Goal: Find specific page/section: Find specific page/section

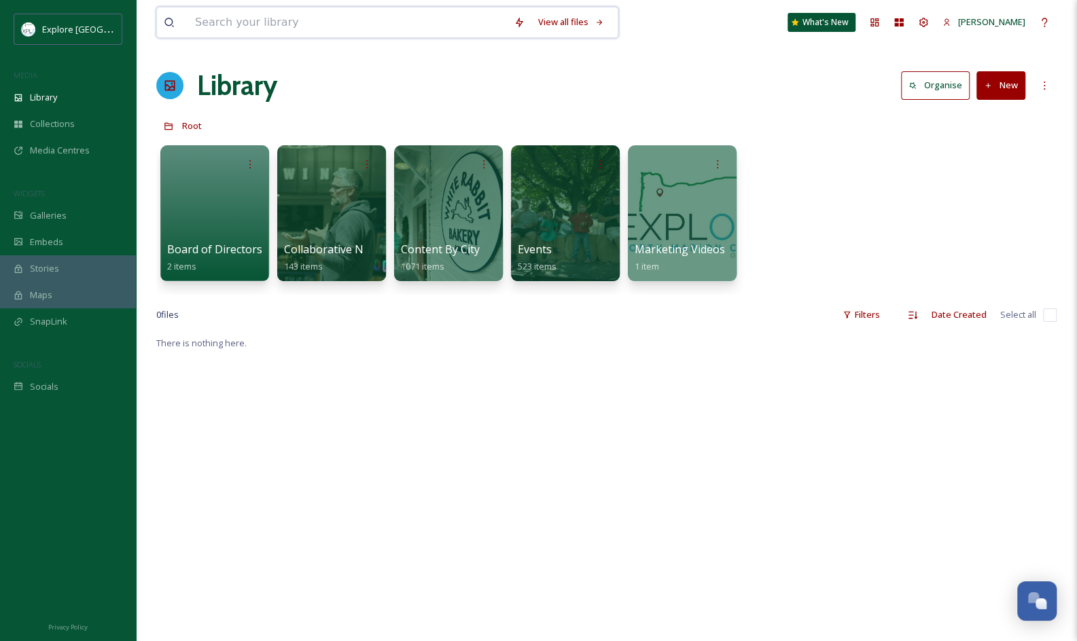
click at [325, 23] on input at bounding box center [347, 22] width 319 height 30
type input "[PERSON_NAME]"
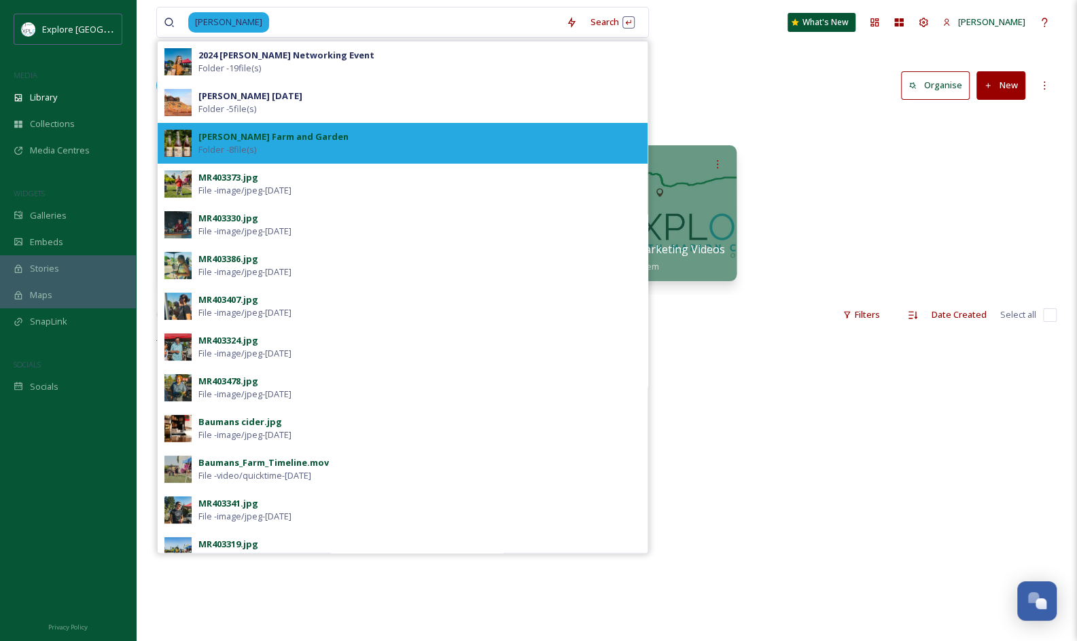
click at [401, 152] on div "[PERSON_NAME] Farm and Garden Folder - 8 file(s)" at bounding box center [419, 143] width 442 height 26
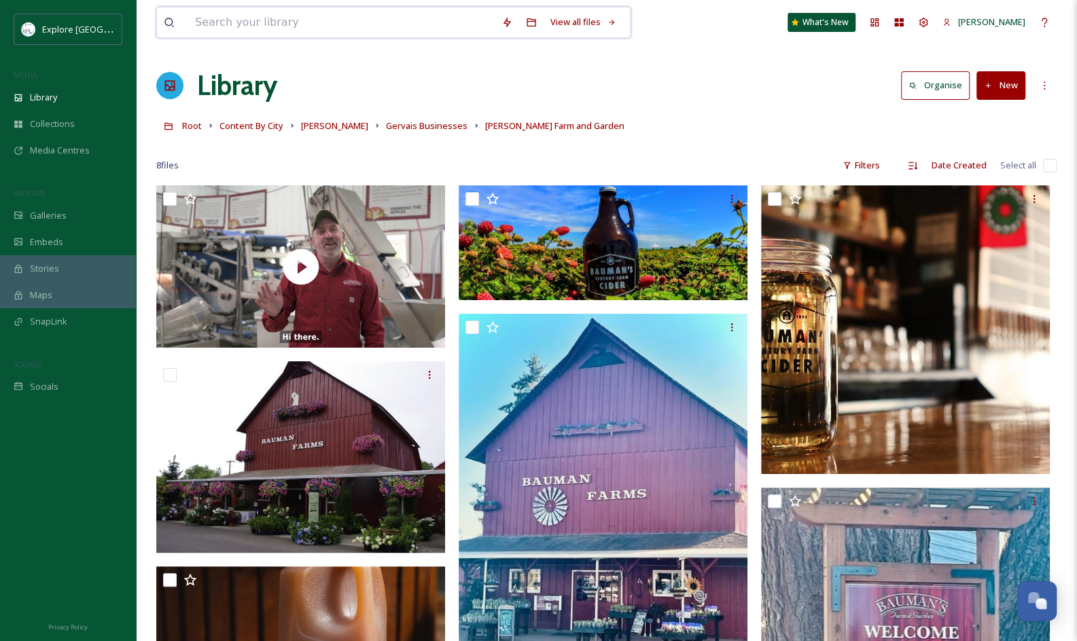
click at [389, 15] on input at bounding box center [341, 22] width 306 height 30
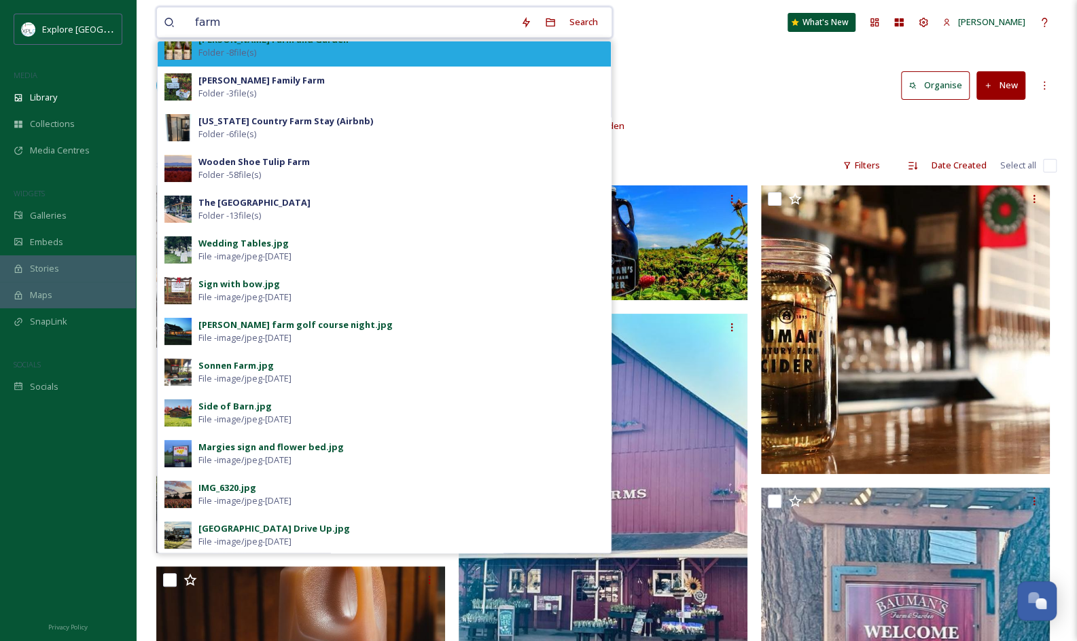
scroll to position [130, 0]
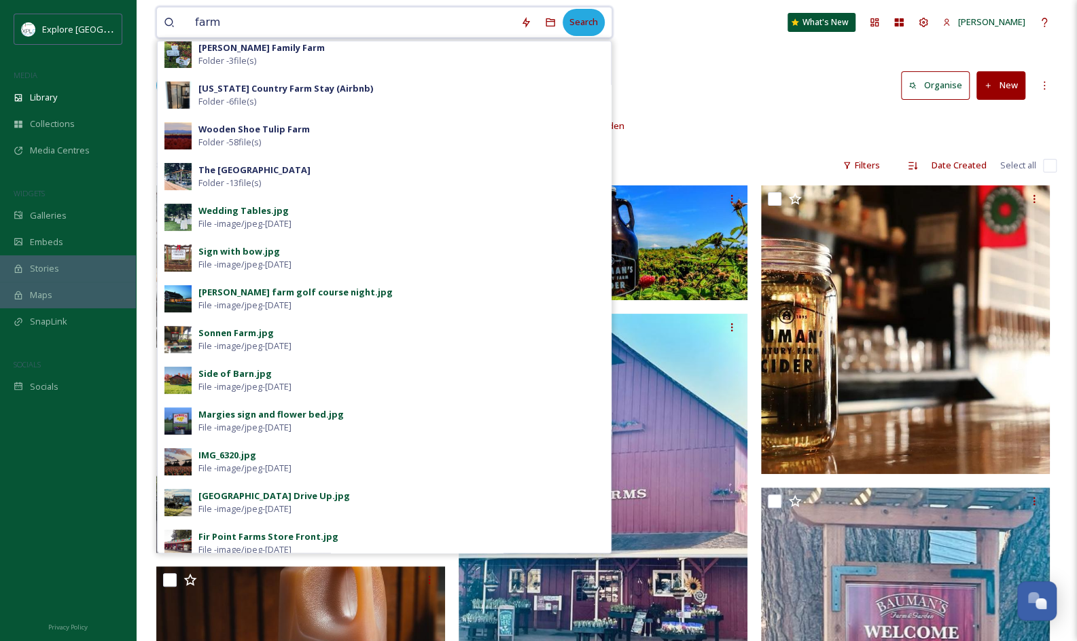
type input "farm"
click at [578, 16] on div "Search" at bounding box center [584, 22] width 42 height 26
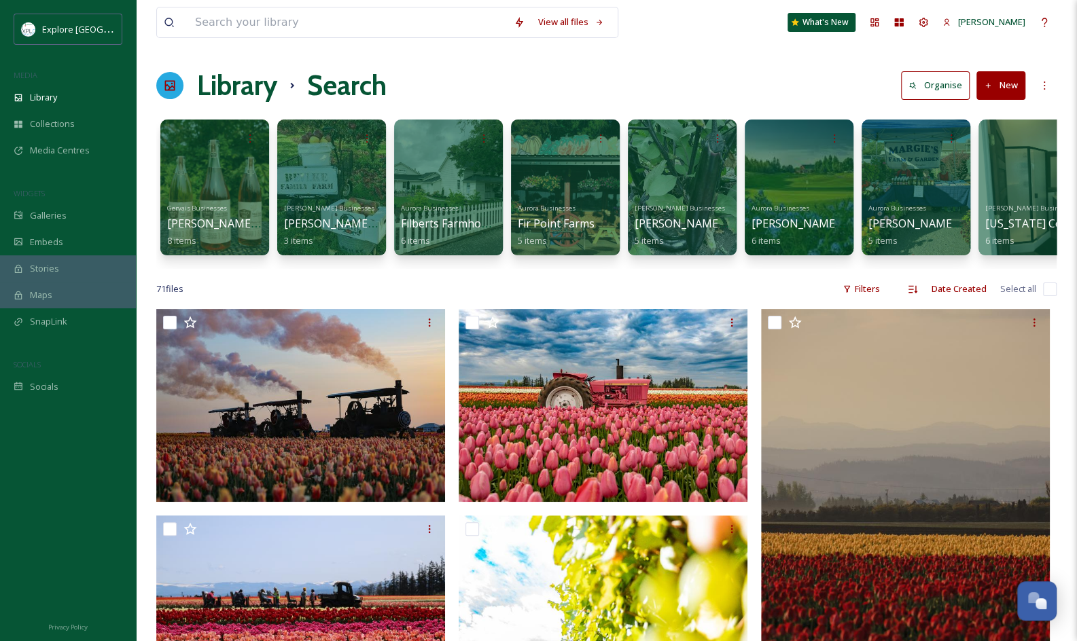
click at [224, 79] on h1 "Library" at bounding box center [237, 85] width 80 height 41
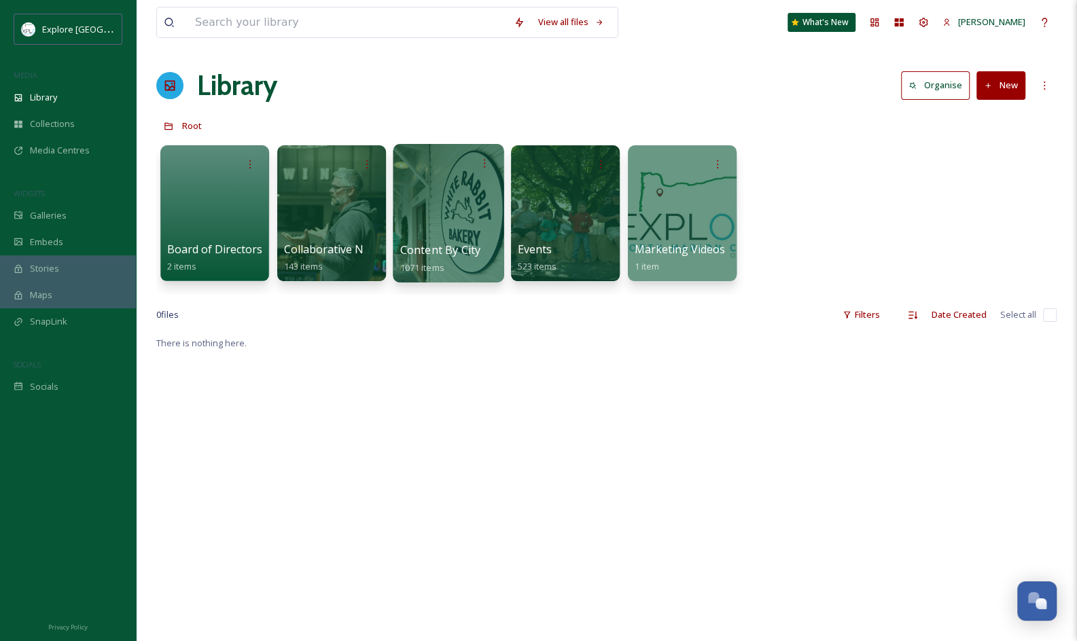
click at [453, 173] on div at bounding box center [448, 163] width 97 height 25
click at [450, 213] on div at bounding box center [448, 213] width 111 height 139
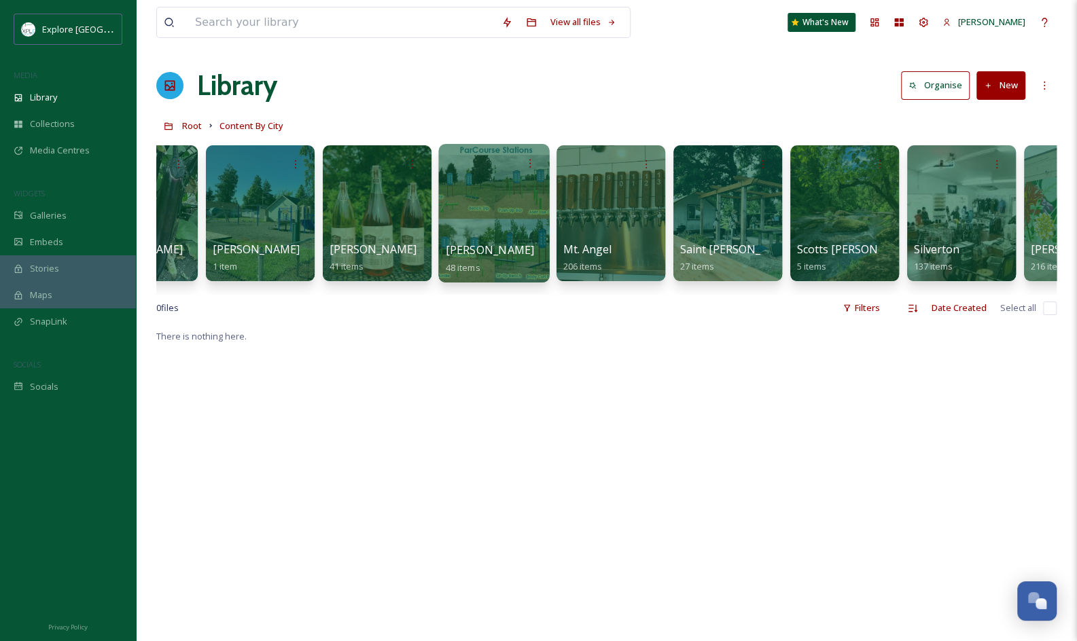
scroll to position [0, 189]
click at [487, 236] on div at bounding box center [493, 213] width 111 height 139
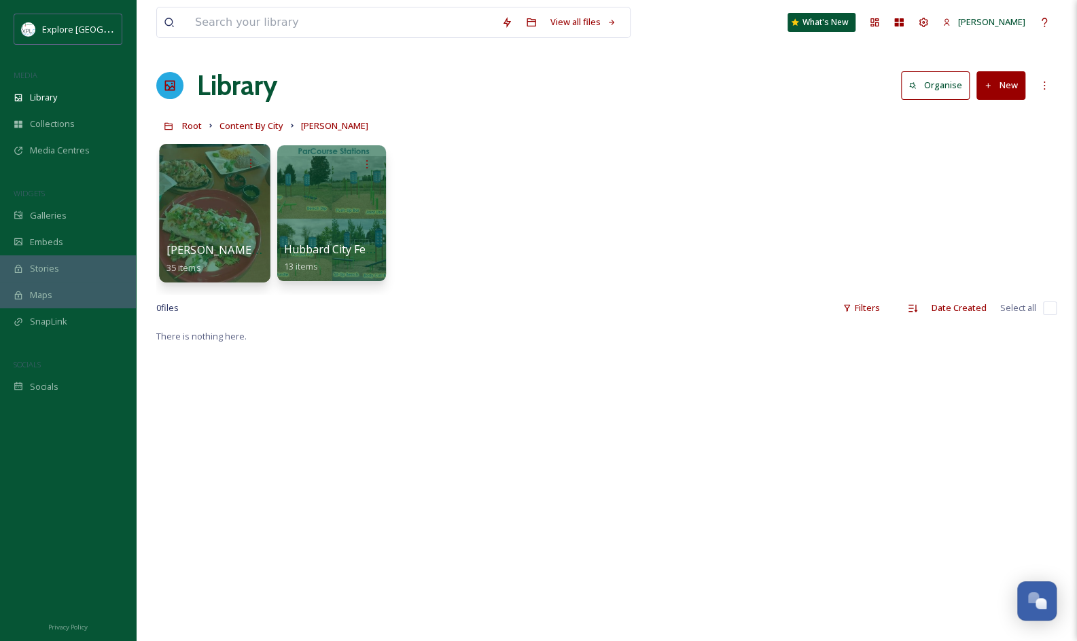
click at [222, 217] on div at bounding box center [214, 213] width 111 height 139
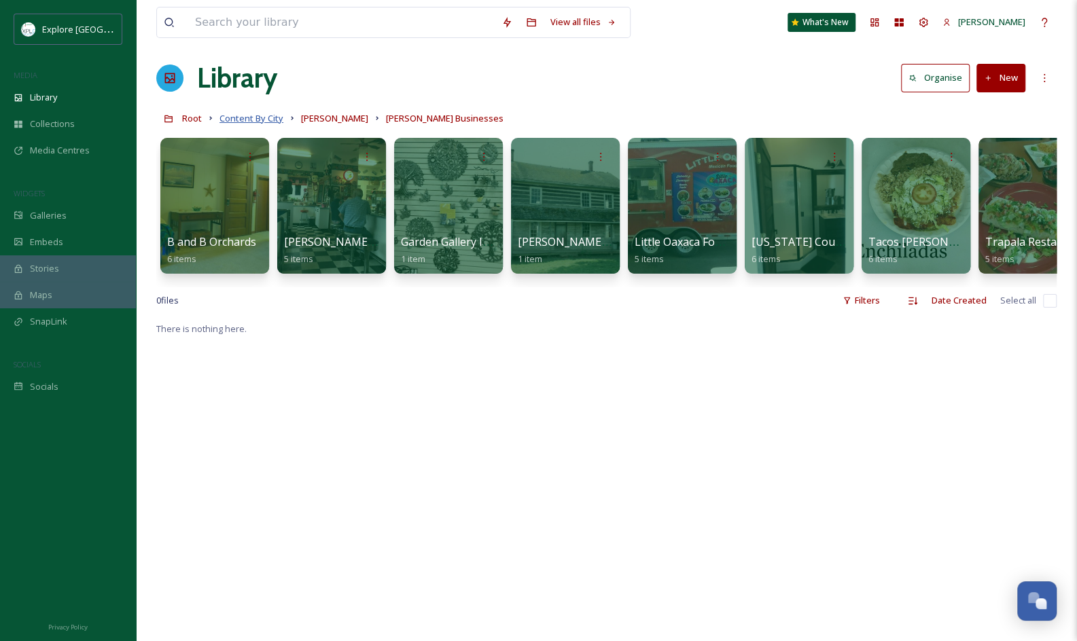
click at [247, 118] on span "Content By City" at bounding box center [251, 118] width 64 height 12
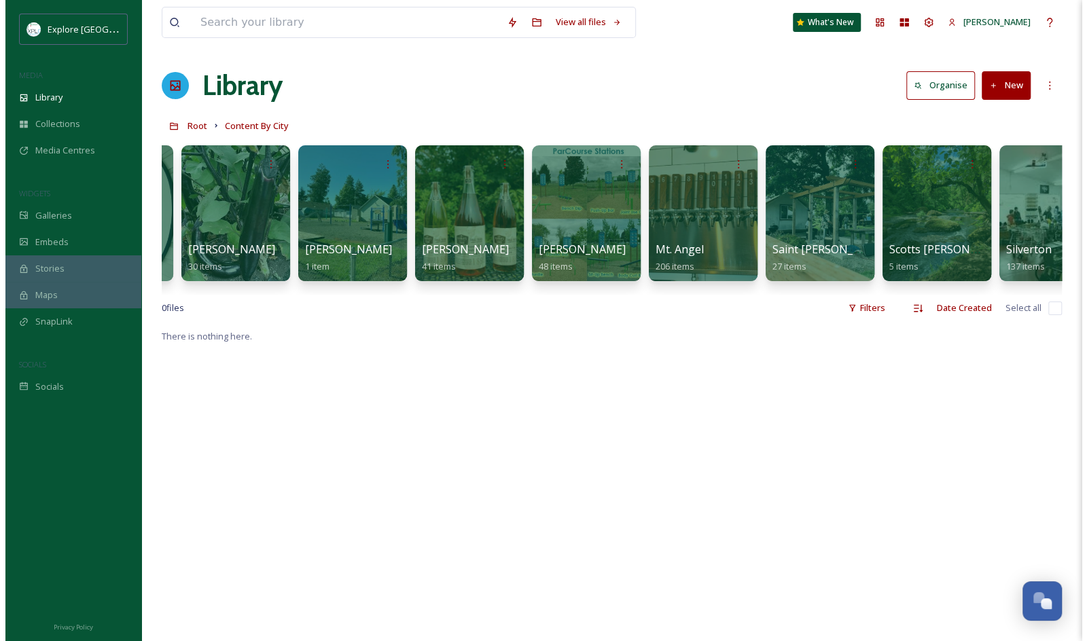
scroll to position [0, 268]
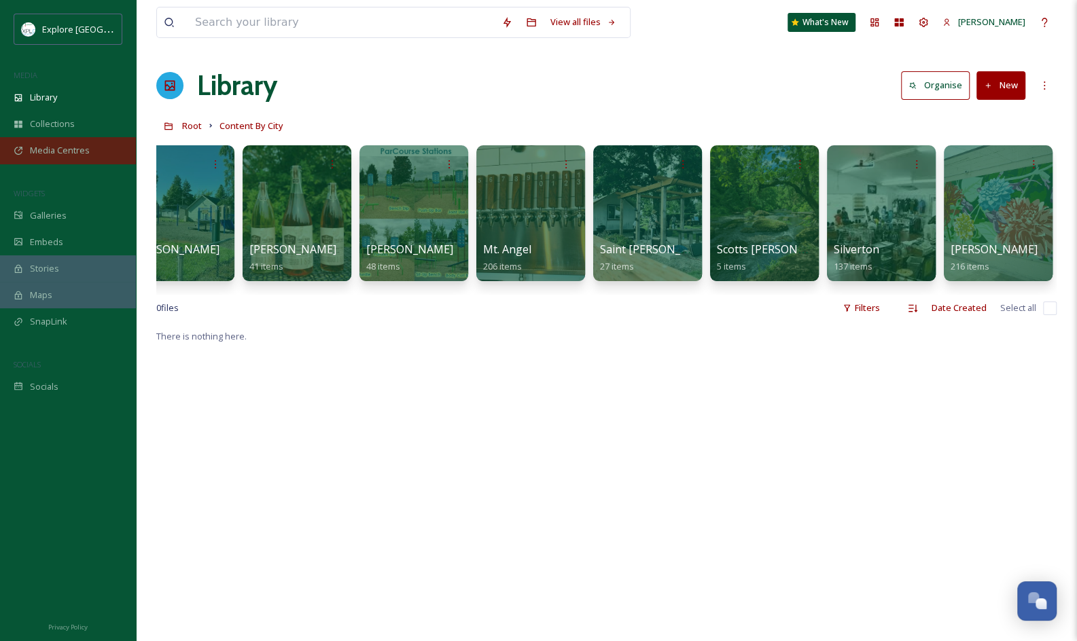
click at [80, 152] on span "Media Centres" at bounding box center [60, 150] width 60 height 13
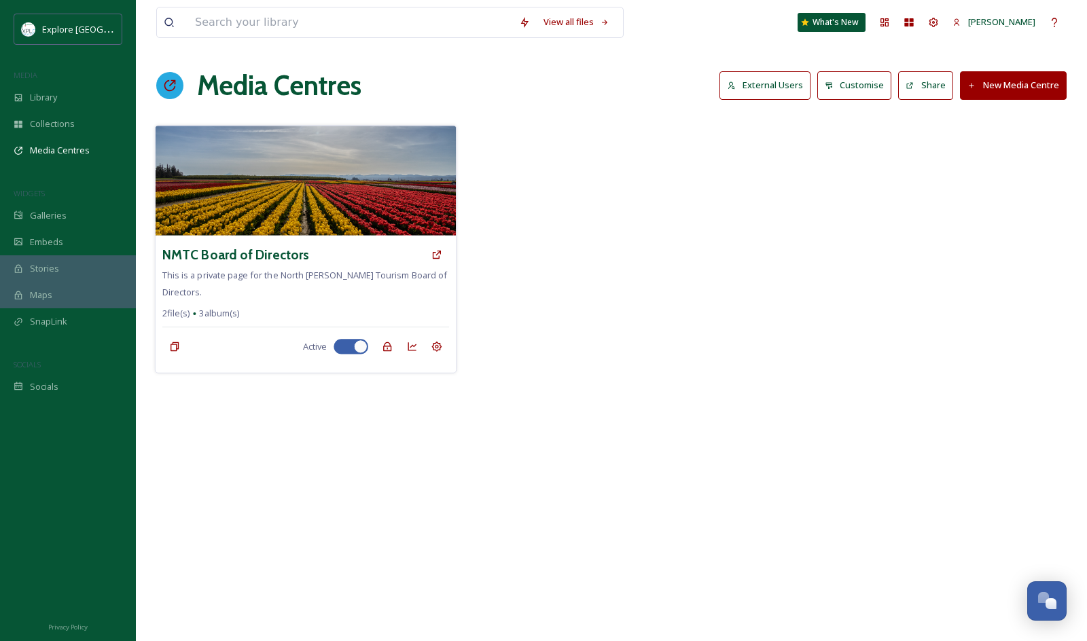
click at [346, 170] on img at bounding box center [306, 181] width 300 height 110
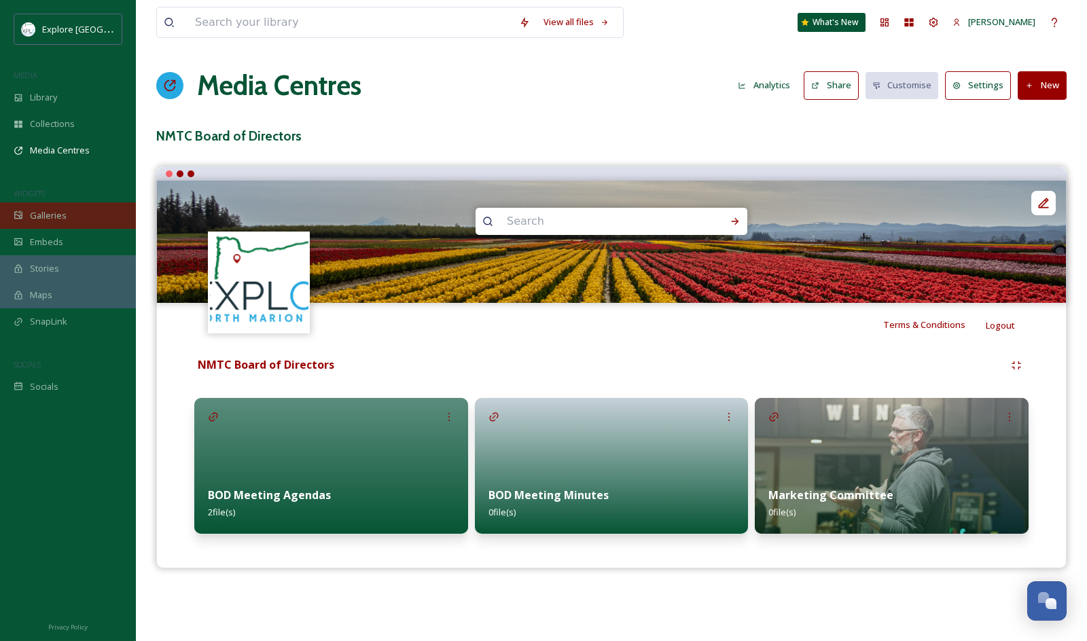
click at [79, 210] on div "Galleries" at bounding box center [68, 215] width 136 height 26
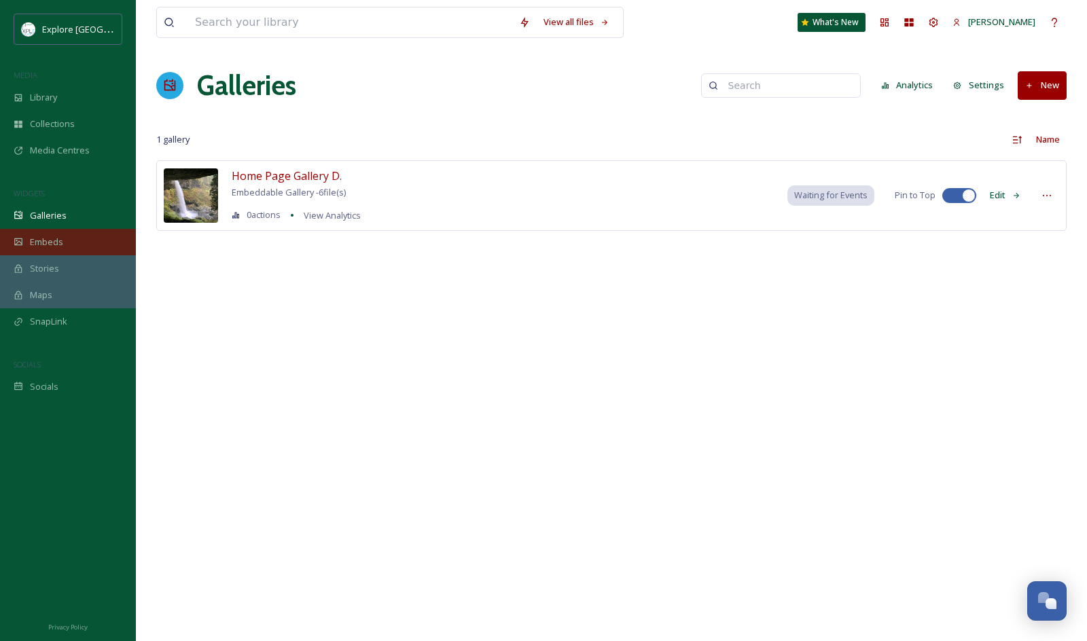
click at [77, 236] on div "Embeds" at bounding box center [68, 242] width 136 height 26
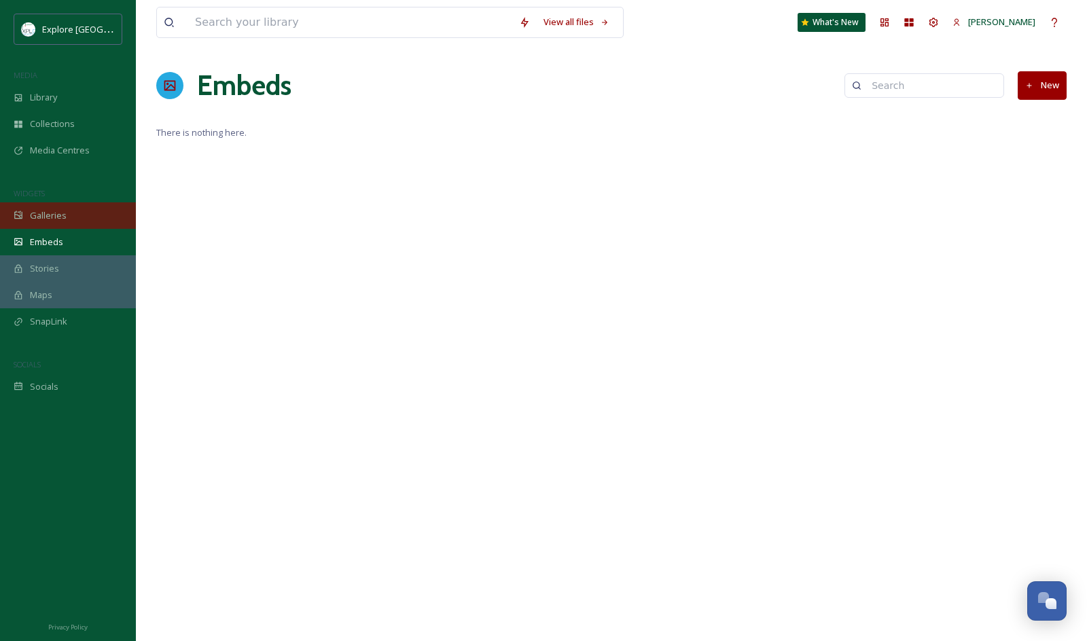
click at [103, 210] on div "Galleries" at bounding box center [68, 215] width 136 height 26
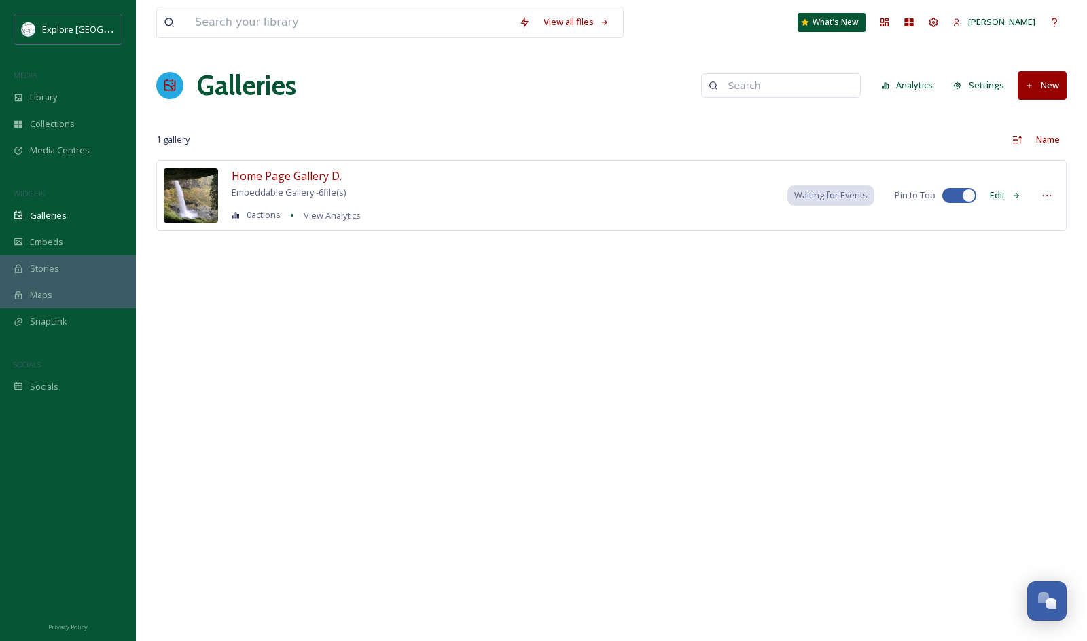
click at [734, 453] on div "View all files What's New Jamie Zamrin Galleries Analytics Settings New 1 galle…" at bounding box center [611, 320] width 951 height 641
click at [12, 99] on div "Library" at bounding box center [68, 97] width 136 height 26
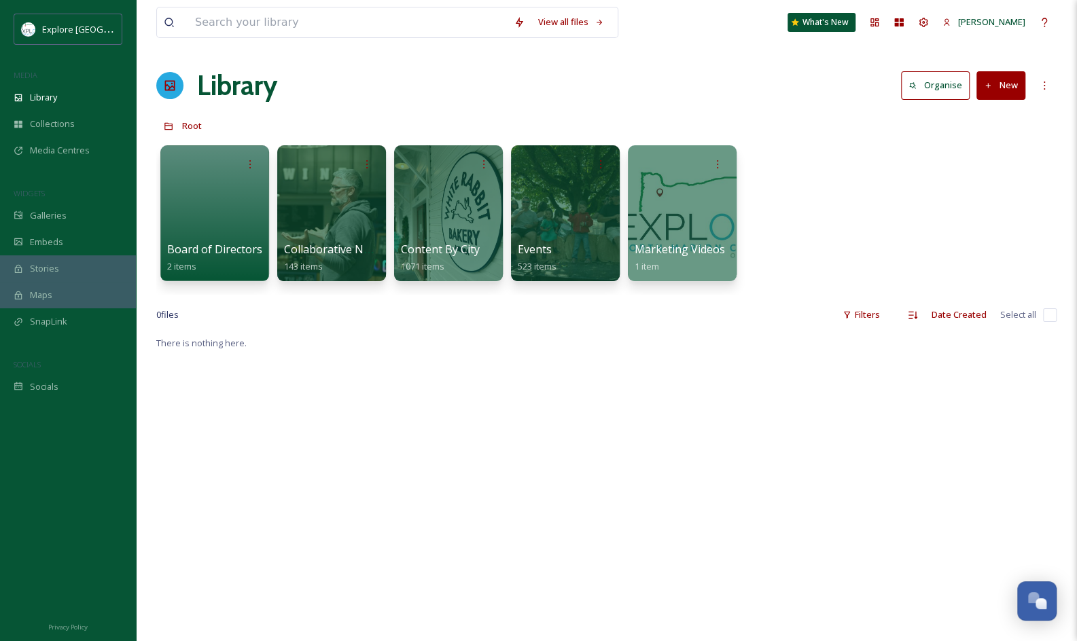
click at [637, 101] on div "Library Organise New" at bounding box center [606, 85] width 900 height 41
